Goal: Transaction & Acquisition: Purchase product/service

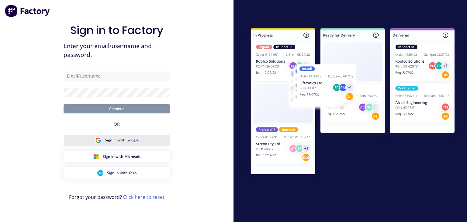
click at [121, 140] on span "Sign in with Google" at bounding box center [122, 139] width 34 height 5
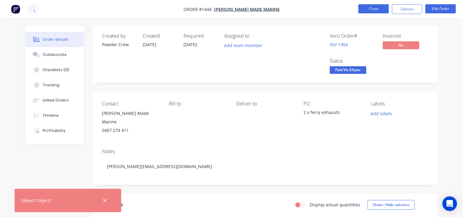
click at [375, 7] on button "Close" at bounding box center [373, 8] width 30 height 9
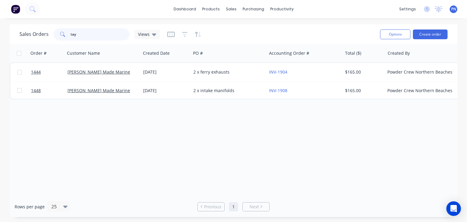
drag, startPoint x: 79, startPoint y: 34, endPoint x: 36, endPoint y: 30, distance: 43.1
click at [36, 30] on div "Sales Orders tay Views" at bounding box center [89, 34] width 140 height 12
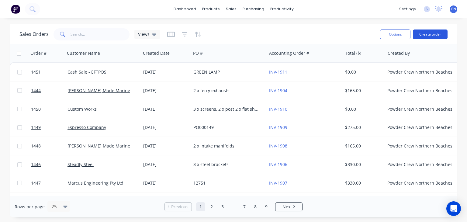
click at [427, 34] on button "Create order" at bounding box center [430, 34] width 35 height 10
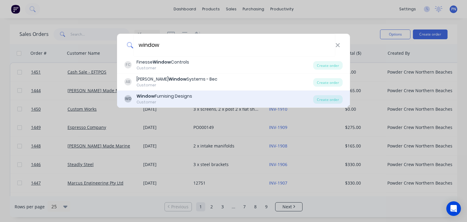
type input "window"
click at [167, 97] on div "Window Furnising Designs" at bounding box center [165, 96] width 56 height 6
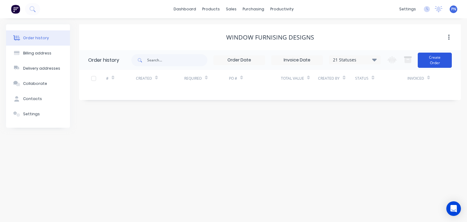
click at [435, 60] on button "Create Order" at bounding box center [435, 60] width 34 height 15
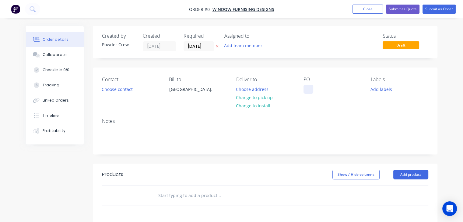
click at [307, 87] on div at bounding box center [308, 89] width 10 height 9
click at [309, 90] on div at bounding box center [308, 89] width 10 height 9
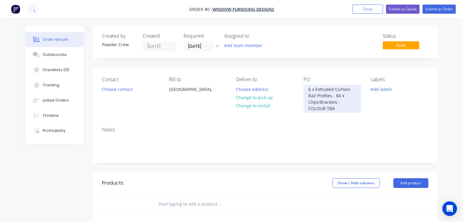
click at [342, 102] on div "6 x Extruded Curtain Rail Profiles - 84 x Clips/Brackets - COLOUR TBA" at bounding box center [331, 99] width 57 height 28
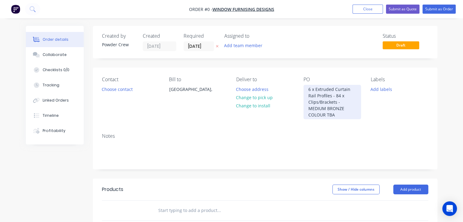
click at [343, 107] on div "6 x Extruded Curtain Rail Profiles - 84 x Clips/Brackets - MEDIUM BRONZE COLOUR…" at bounding box center [331, 102] width 57 height 34
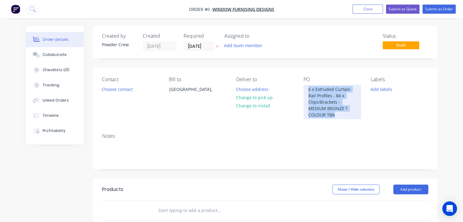
drag, startPoint x: 338, startPoint y: 115, endPoint x: 306, endPoint y: 83, distance: 45.2
click at [306, 83] on div "PO 6 x Extruded Curtain Rail Profiles - 84 x Clips/Brackets - MEDIUM BRONZE ? C…" at bounding box center [331, 98] width 57 height 43
copy div "6 x Extruded Curtain Rail Profiles - 84 x Clips/Brackets - MEDIUM BRONZE ? COLO…"
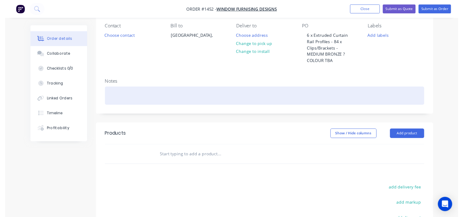
scroll to position [55, 0]
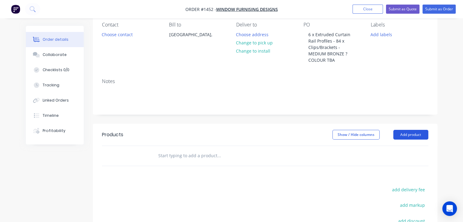
click at [414, 137] on button "Add product" at bounding box center [410, 135] width 35 height 10
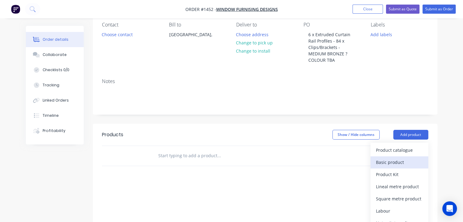
click at [390, 162] on div "Basic product" at bounding box center [399, 162] width 47 height 9
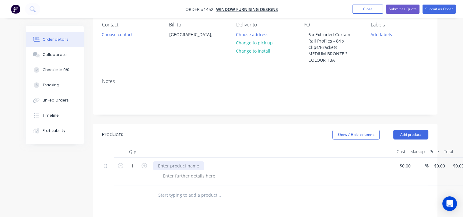
click at [158, 167] on div at bounding box center [272, 172] width 243 height 28
click at [171, 161] on div at bounding box center [178, 165] width 51 height 9
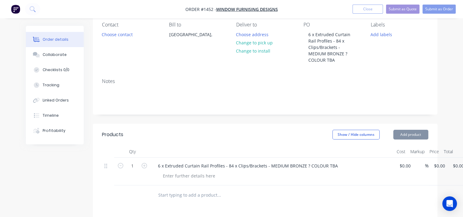
click at [303, 172] on div at bounding box center [275, 175] width 234 height 9
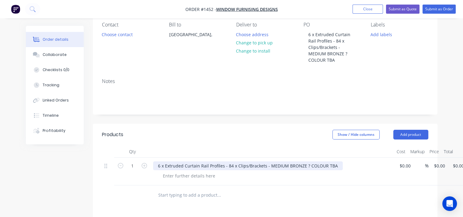
click at [308, 168] on div "6 x Extruded Curtain Rail Profiles - 84 x Clips/Brackets - MEDIUM BRONZE ? COLO…" at bounding box center [247, 165] width 189 height 9
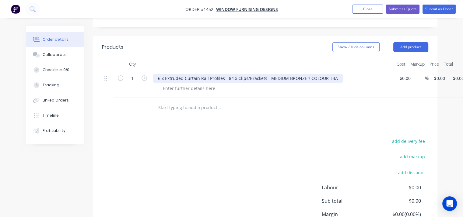
scroll to position [146, 0]
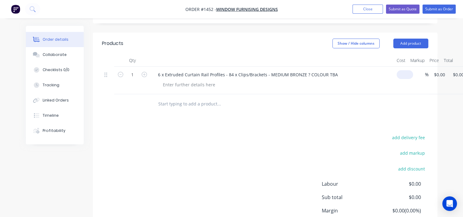
click at [404, 74] on input at bounding box center [406, 74] width 14 height 9
type input "$400.00"
click at [386, 102] on div at bounding box center [265, 104] width 326 height 20
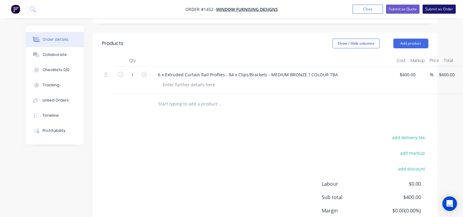
click at [432, 9] on button "Submit as Order" at bounding box center [438, 9] width 33 height 9
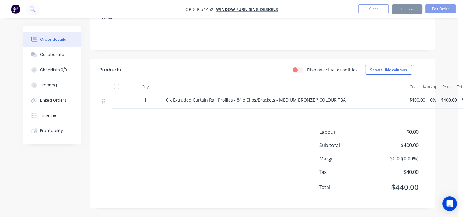
scroll to position [0, 0]
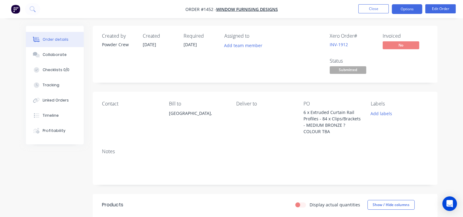
click at [403, 9] on button "Options" at bounding box center [406, 9] width 30 height 10
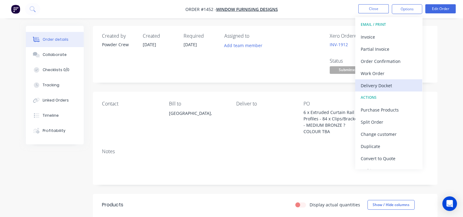
click at [376, 84] on div "Delivery Docket" at bounding box center [388, 85] width 56 height 9
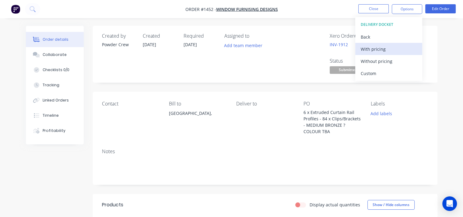
click at [366, 47] on div "With pricing" at bounding box center [388, 49] width 56 height 9
